Goal: Information Seeking & Learning: Learn about a topic

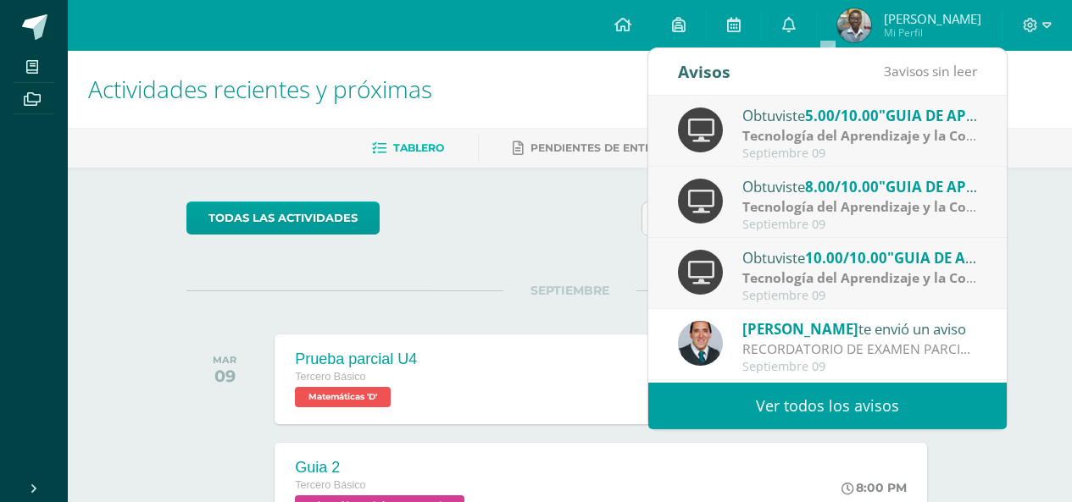
scroll to position [58, 0]
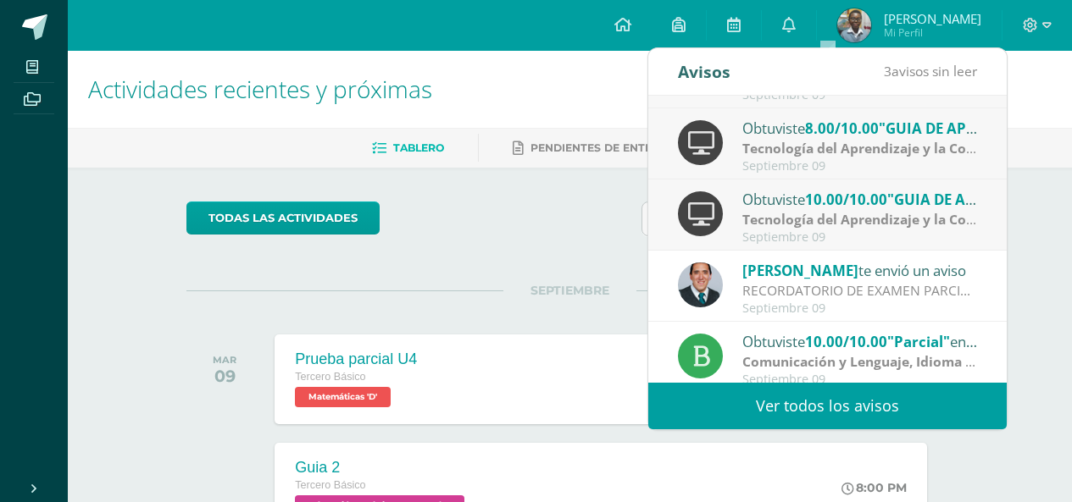
click at [892, 221] on strong "Tecnología del Aprendizaje y la Comunicación (TIC)" at bounding box center [908, 219] width 332 height 19
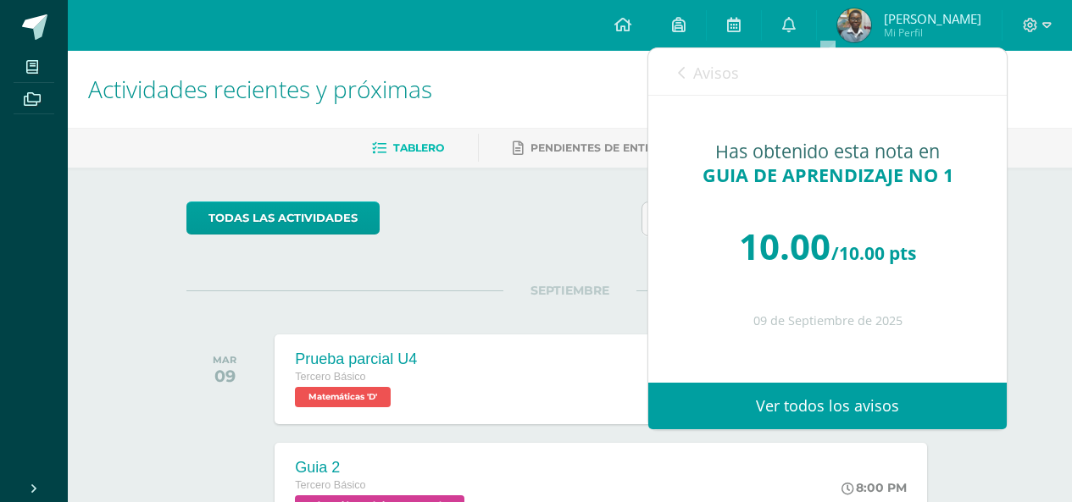
click at [737, 90] on link "Avisos" at bounding box center [708, 72] width 61 height 48
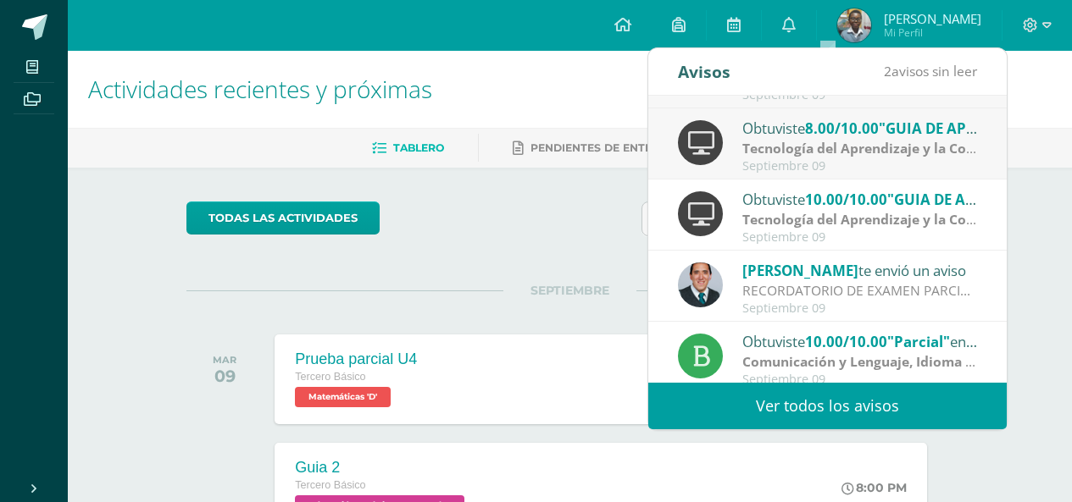
click at [795, 154] on strong "Tecnología del Aprendizaje y la Comunicación (TIC)" at bounding box center [908, 148] width 332 height 19
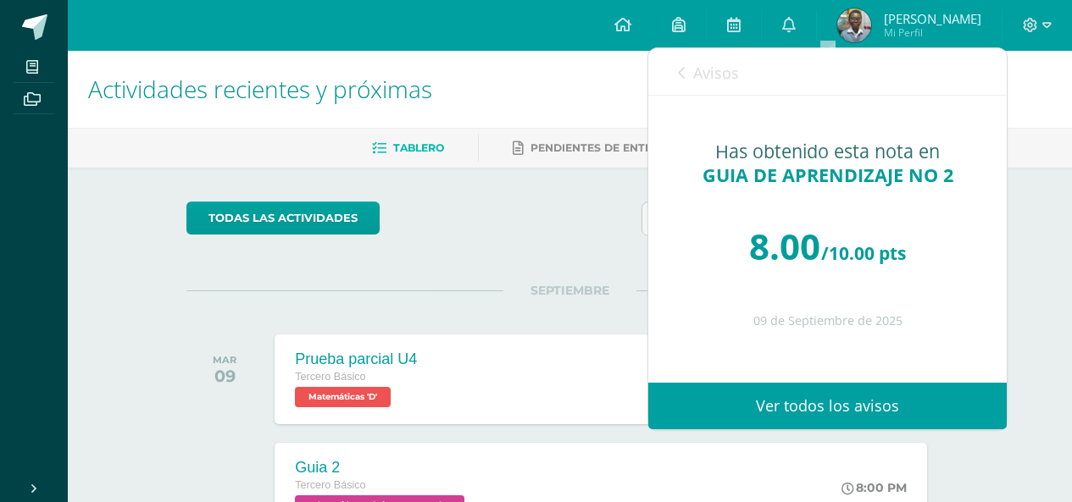
click at [719, 71] on span "Avisos" at bounding box center [716, 73] width 46 height 20
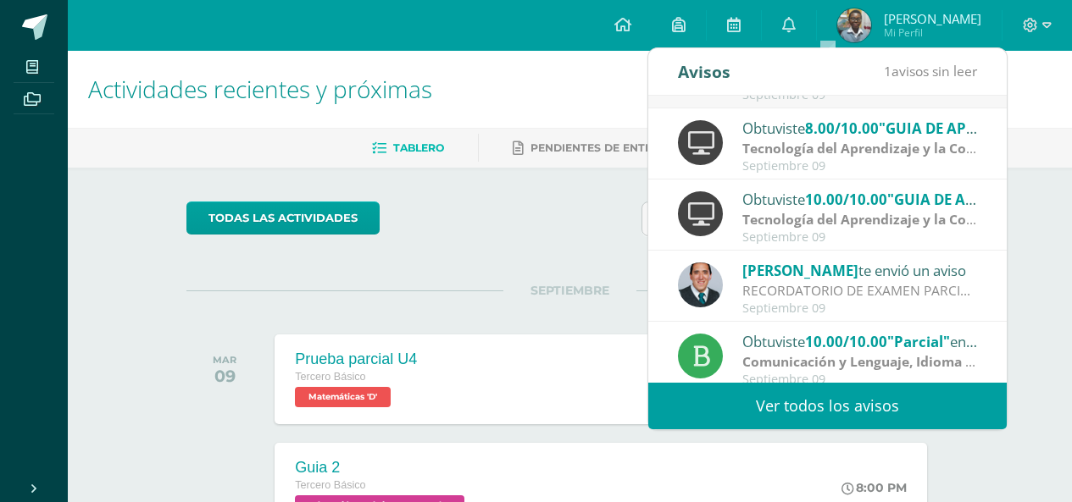
scroll to position [0, 0]
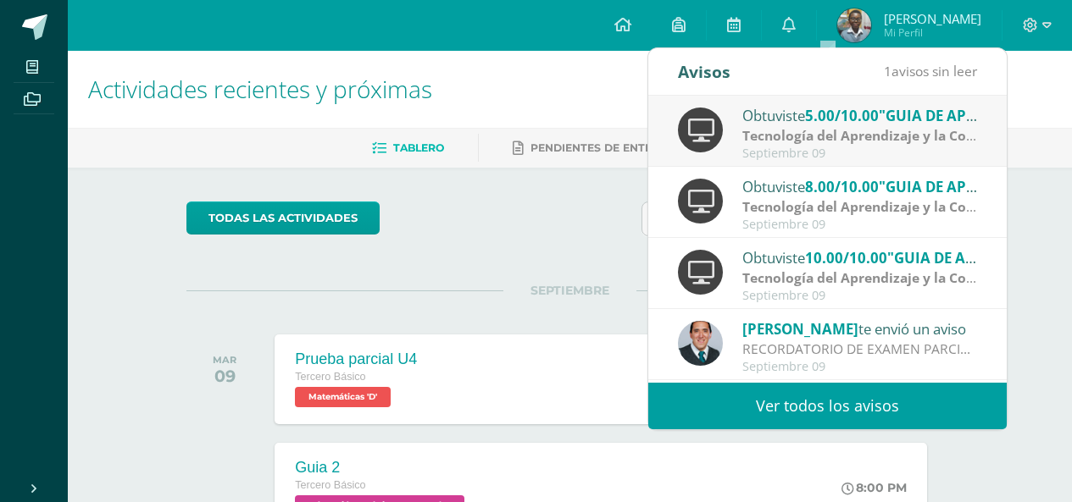
click at [891, 158] on div "Septiembre 09" at bounding box center [860, 154] width 236 height 14
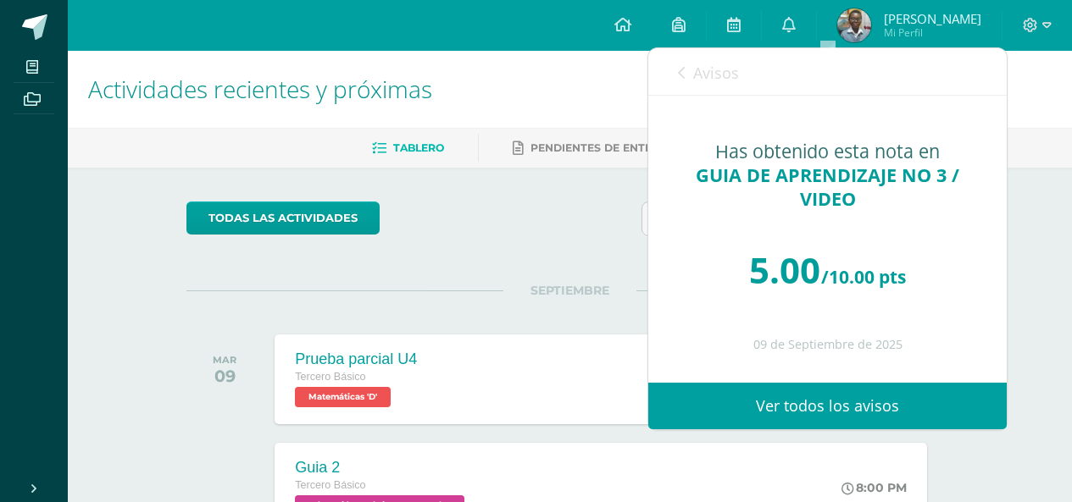
click at [701, 75] on span "Avisos" at bounding box center [716, 73] width 46 height 20
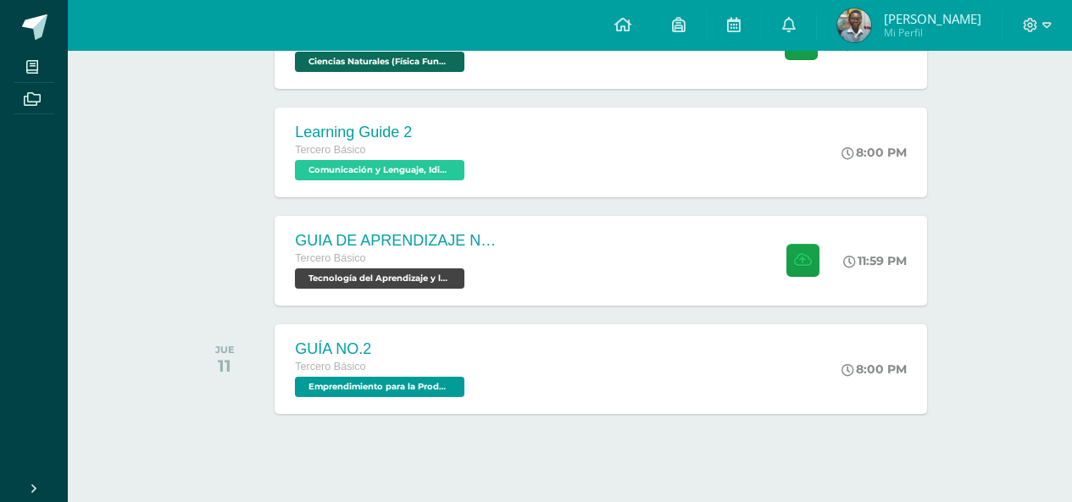
scroll to position [570, 0]
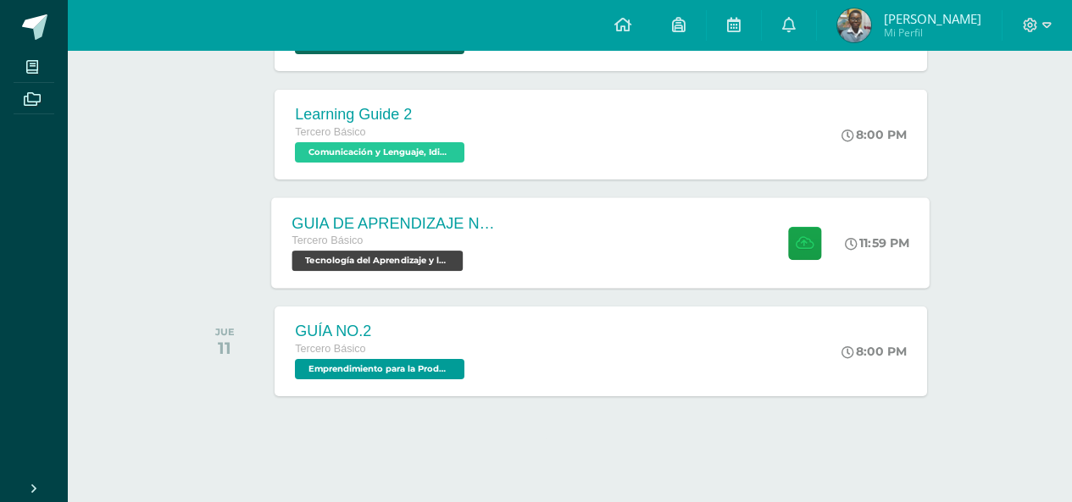
click at [663, 234] on div "GUIA DE APRENDIZAJE NO 3 / VIDEO Tercero Básico Tecnología del Aprendizaje y la…" at bounding box center [601, 242] width 658 height 91
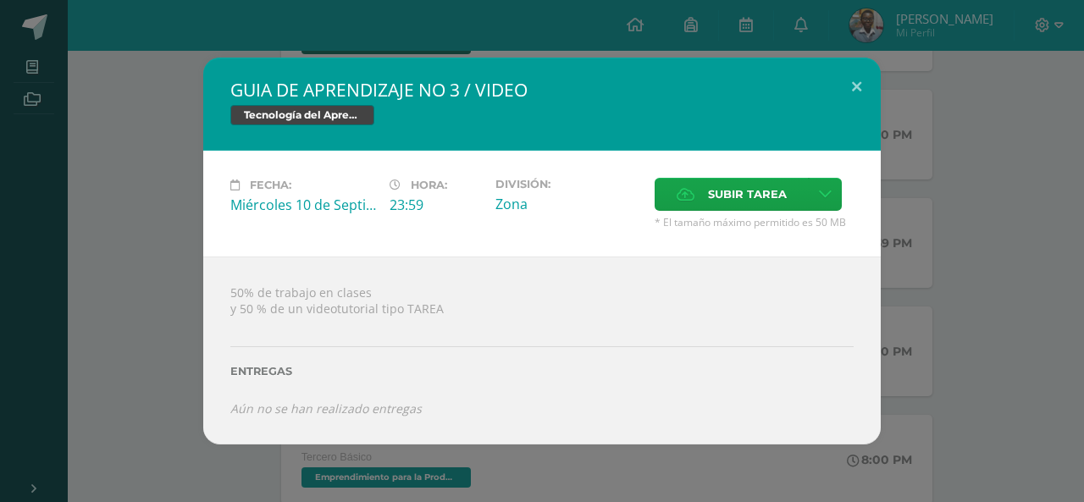
click at [975, 304] on div "GUIA DE APRENDIZAJE NO 3 / VIDEO Tecnología del Aprendizaje y la Comunicación (…" at bounding box center [542, 251] width 1071 height 386
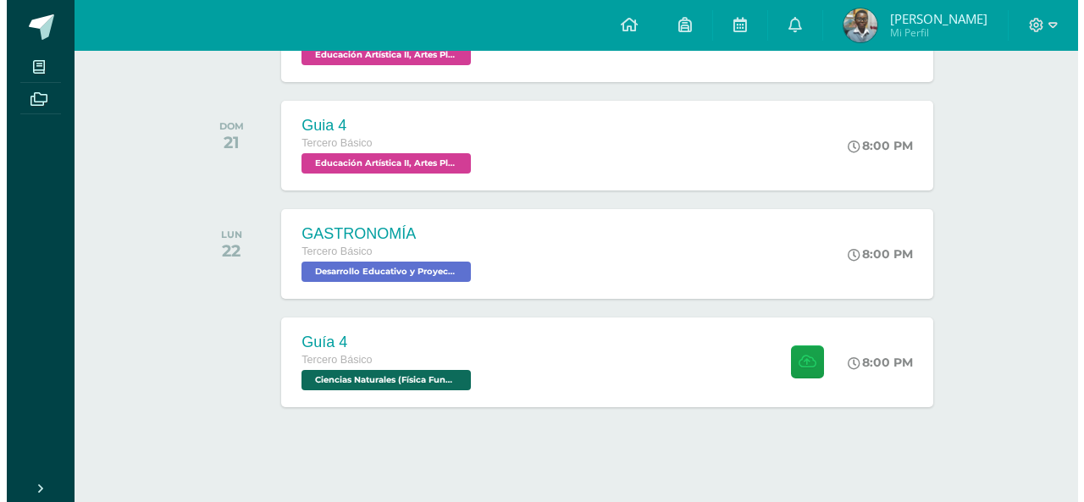
scroll to position [1187, 0]
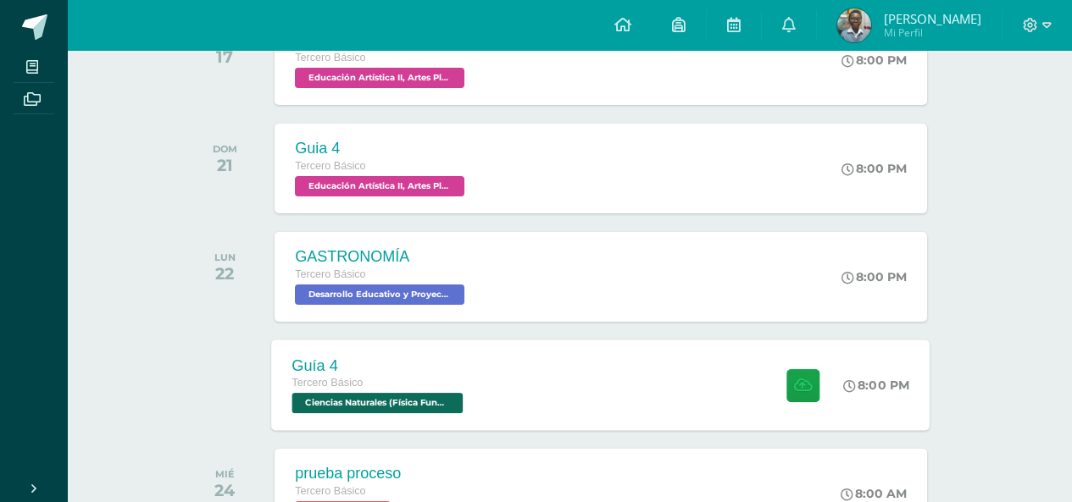
click at [706, 401] on div "Guía 4 Tercero Básico Ciencias Naturales (Física Fundamental) 'D' 8:00 PM Guía …" at bounding box center [601, 385] width 658 height 91
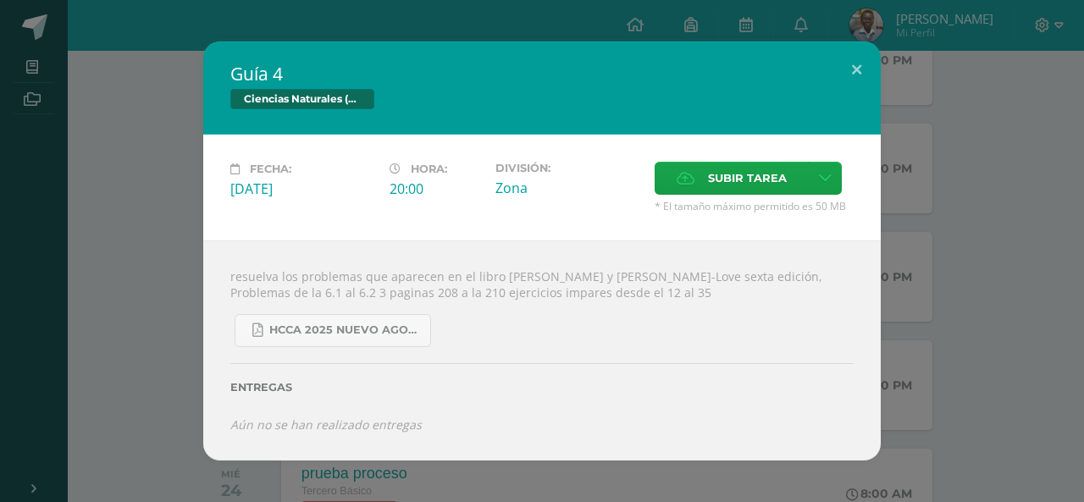
click at [960, 377] on div "Guía 4 Ciencias Naturales (Física Fundamental) Fecha: [DATE] Hora: 20:00 Divisi…" at bounding box center [542, 251] width 1071 height 419
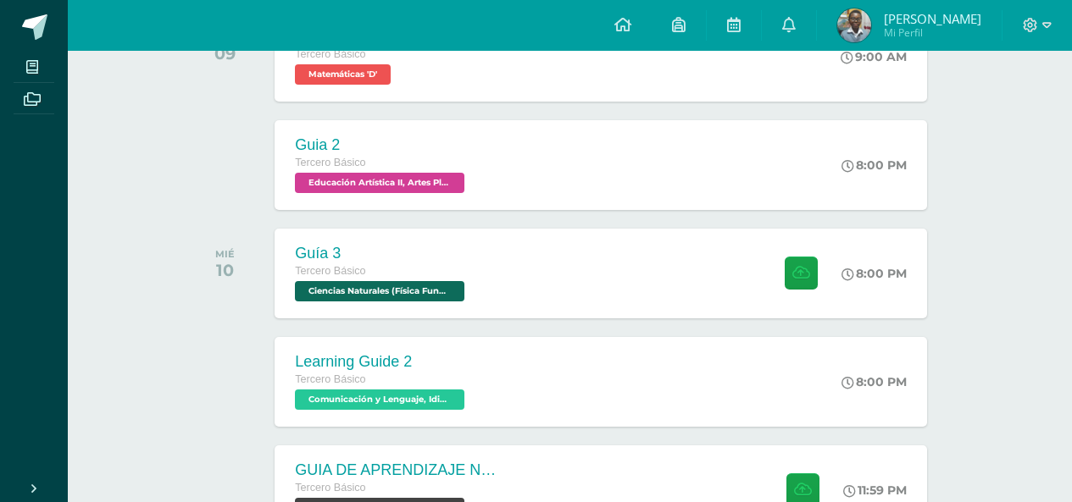
scroll to position [319, 0]
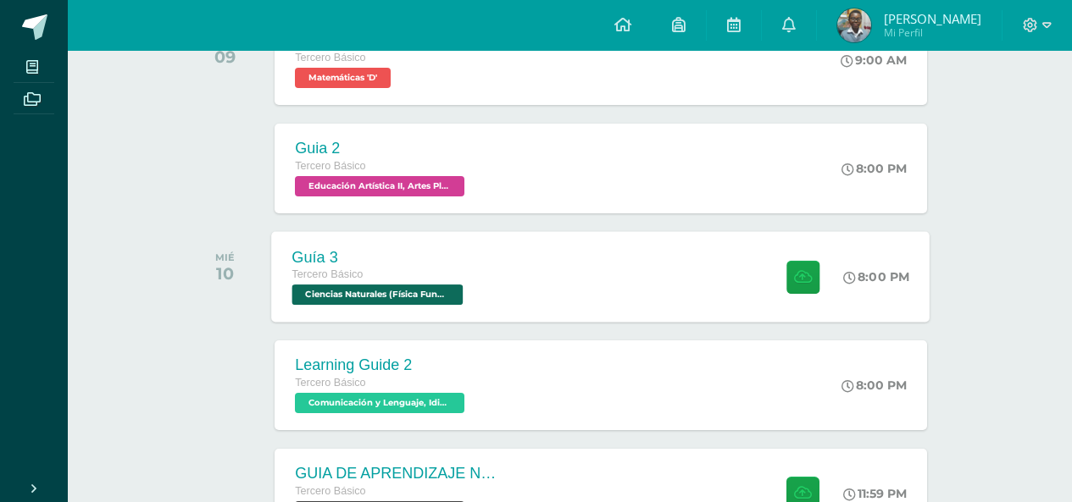
click at [707, 313] on div "Guía 3 Tercero Básico Ciencias Naturales (Física Fundamental) 'D' 8:00 PM Guía …" at bounding box center [601, 276] width 658 height 91
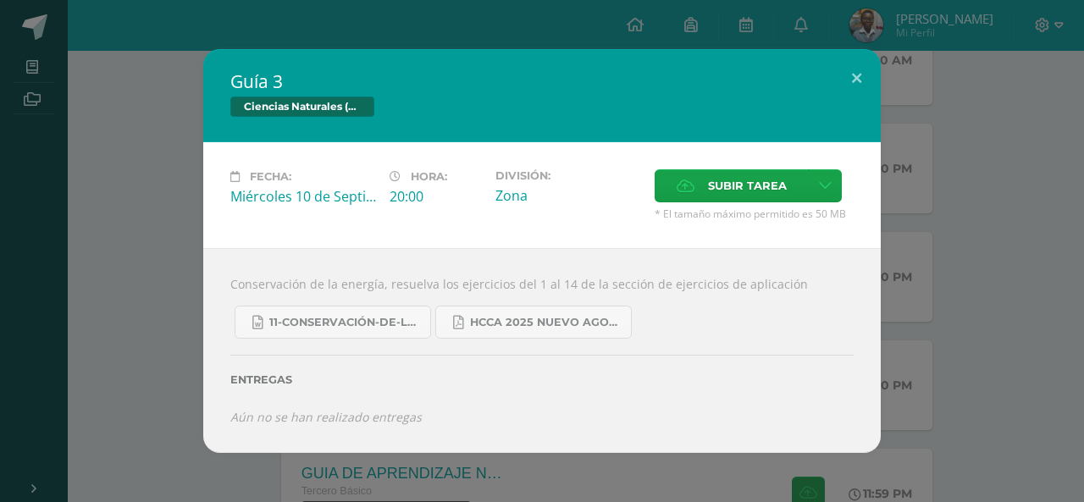
click at [989, 190] on div "Guía 3 Ciencias Naturales (Física Fundamental) Fecha: [DATE] Hora: 20:00 Divisi…" at bounding box center [542, 250] width 1071 height 403
